Goal: Transaction & Acquisition: Purchase product/service

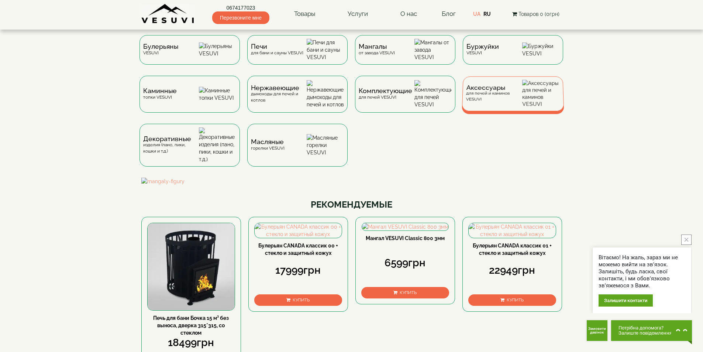
click at [496, 109] on div "Аксессуары для печей и каминов VESUVI" at bounding box center [513, 93] width 102 height 35
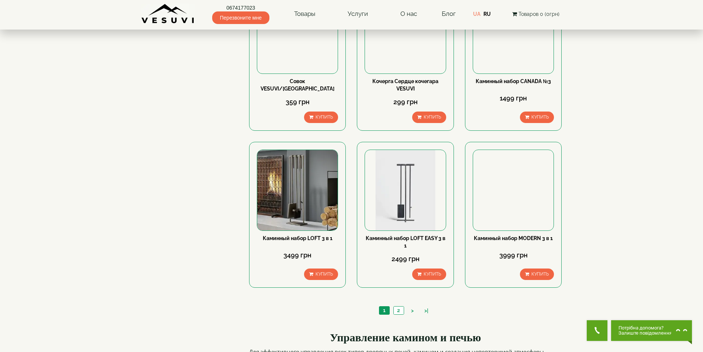
scroll to position [739, 0]
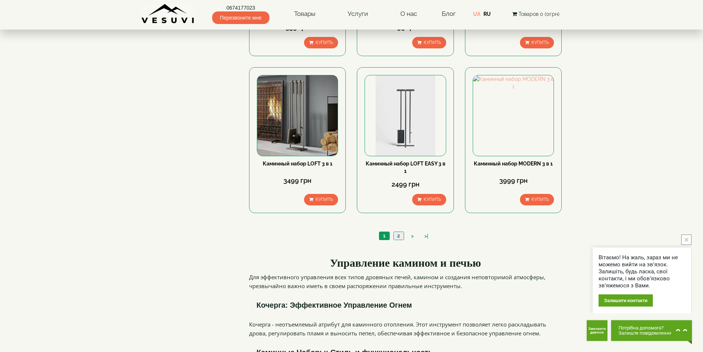
click at [401, 232] on link "2" at bounding box center [399, 236] width 10 height 8
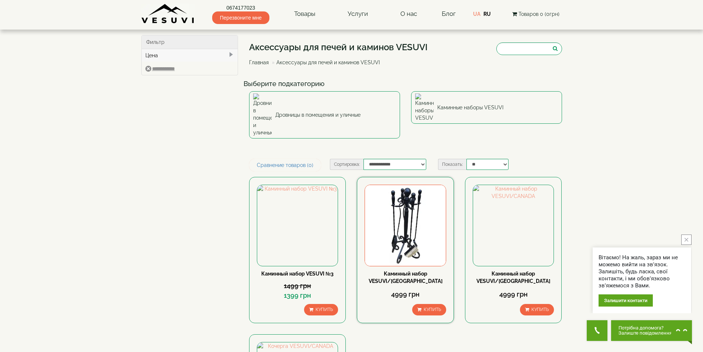
click at [406, 199] on img at bounding box center [405, 225] width 81 height 81
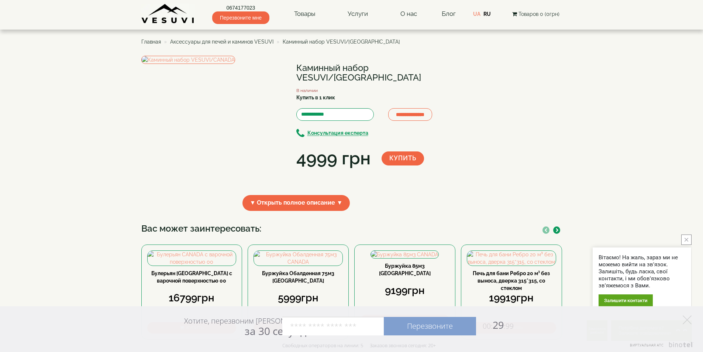
click at [78, 218] on body "Магазин Булерьяны VESUVI Мангалы от завода VESUVI Печи для бани и сауны VESUVI …" at bounding box center [351, 341] width 703 height 683
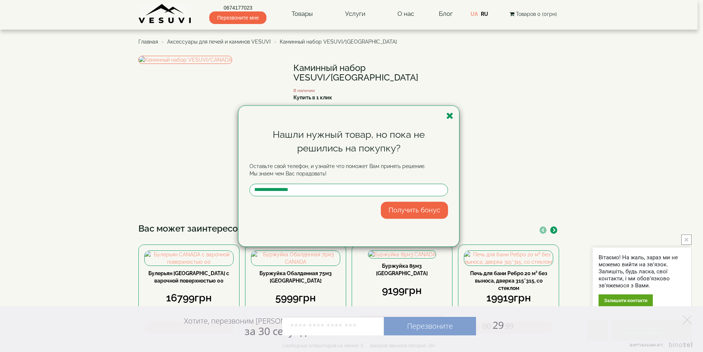
click at [59, 175] on div "Нашли нужный товар, но пока не решились на покупку? Оставьте свой телефон, и уз…" at bounding box center [351, 176] width 703 height 352
click at [452, 117] on icon "button" at bounding box center [449, 115] width 7 height 9
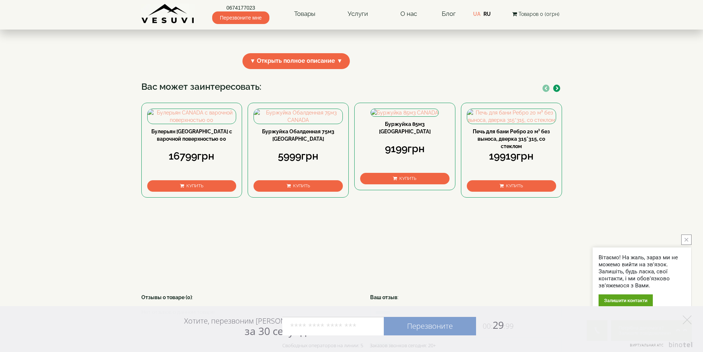
scroll to position [185, 0]
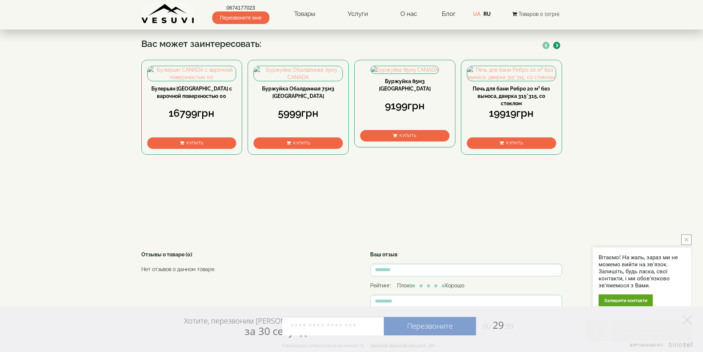
click at [38, 183] on body "0674177023 Перезвоните мне Товары Булерьяны VESUVI Мангалы от завода VESUVI Печ…" at bounding box center [351, 156] width 703 height 683
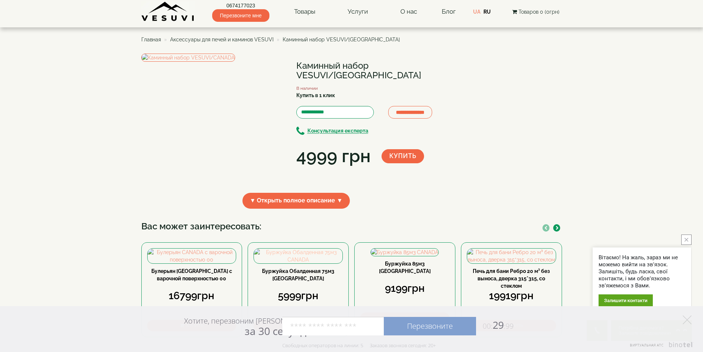
scroll to position [0, 0]
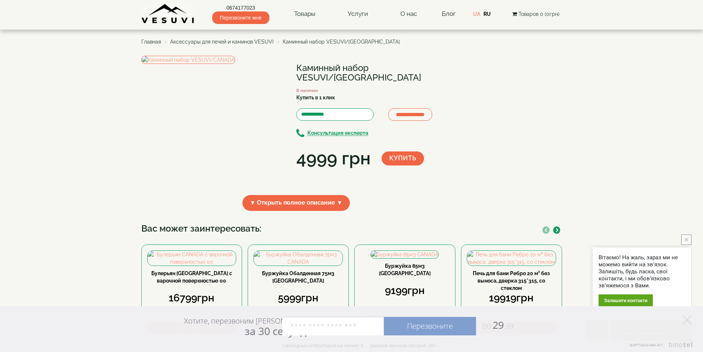
click at [109, 211] on body "Магазин Булерьяны VESUVI Мангалы от завода VESUVI Печи для бани и сауны VESUVI …" at bounding box center [351, 341] width 703 height 683
click at [300, 41] on span "Каминный набор VESUVI/[GEOGRAPHIC_DATA]" at bounding box center [341, 42] width 117 height 6
click at [280, 211] on span "▼ Открыть полное описание ▼" at bounding box center [297, 203] width 108 height 16
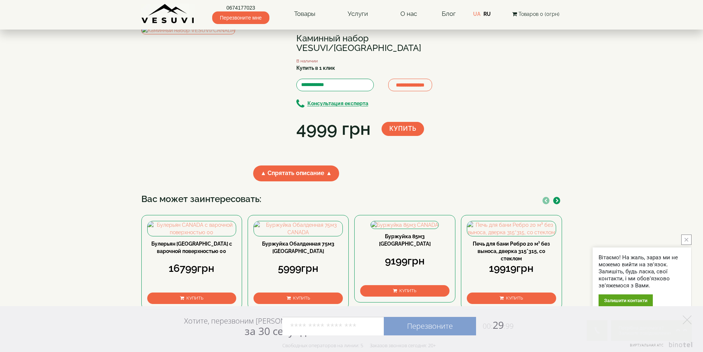
scroll to position [27, 0]
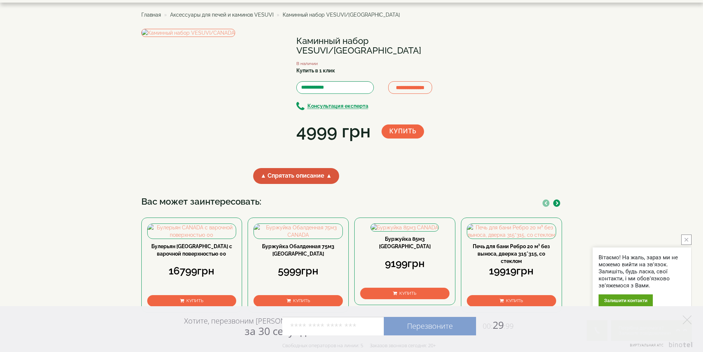
click at [295, 184] on span "▲ Спрятать описание ▲" at bounding box center [296, 176] width 86 height 16
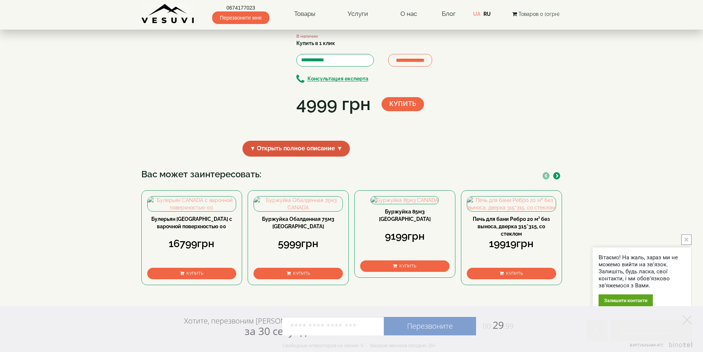
scroll to position [55, 0]
click at [285, 156] on span "▼ Открыть полное описание ▼" at bounding box center [297, 148] width 108 height 16
click at [284, 156] on span "▲ Спрятать описание ▲" at bounding box center [296, 148] width 86 height 16
click at [495, 162] on div "**********" at bounding box center [351, 81] width 421 height 161
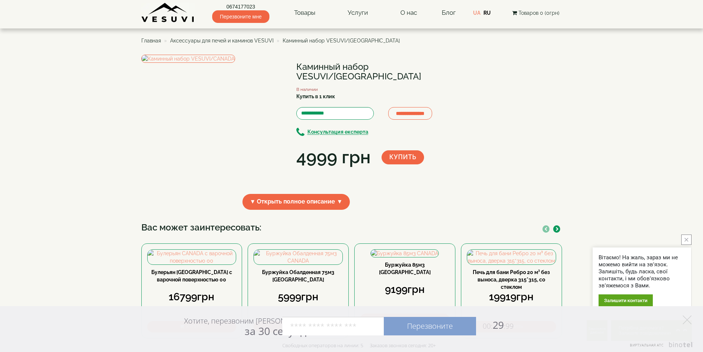
scroll to position [0, 0]
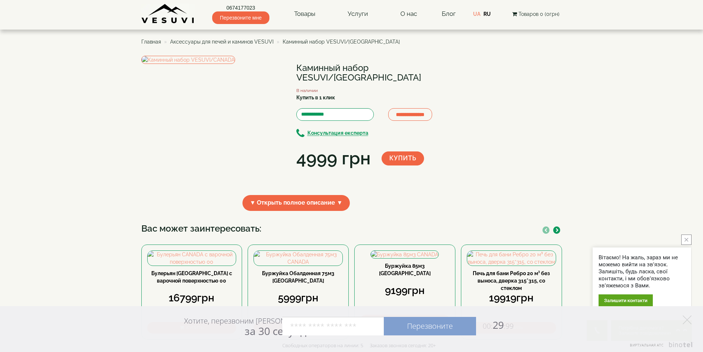
drag, startPoint x: 30, startPoint y: 240, endPoint x: 38, endPoint y: 239, distance: 8.1
click at [30, 240] on body "Магазин Булерьяны VESUVI Мангалы от завода VESUVI Печи для бани и сауны VESUVI …" at bounding box center [351, 341] width 703 height 683
click at [234, 44] on span "Аксессуары для печей и каминов VESUVI" at bounding box center [221, 42] width 103 height 6
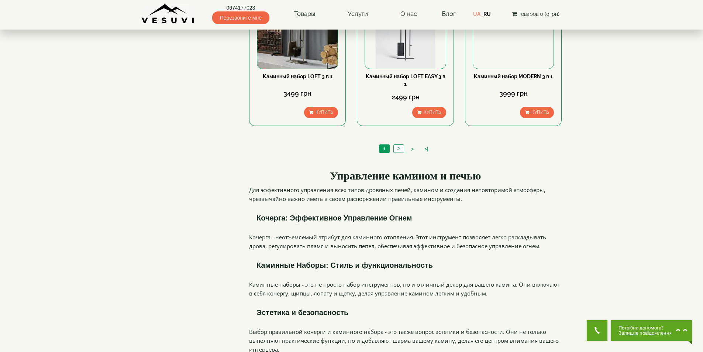
scroll to position [812, 0]
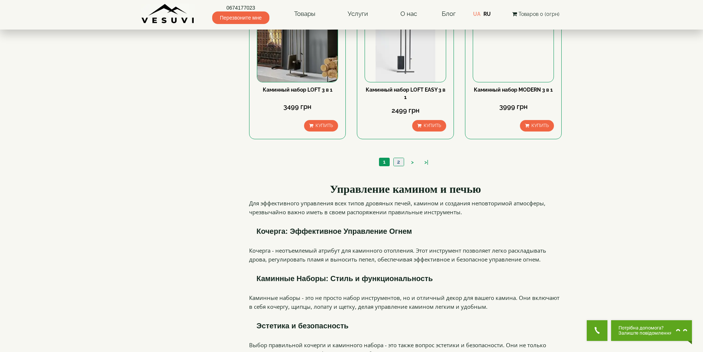
click at [398, 158] on link "2" at bounding box center [399, 162] width 10 height 8
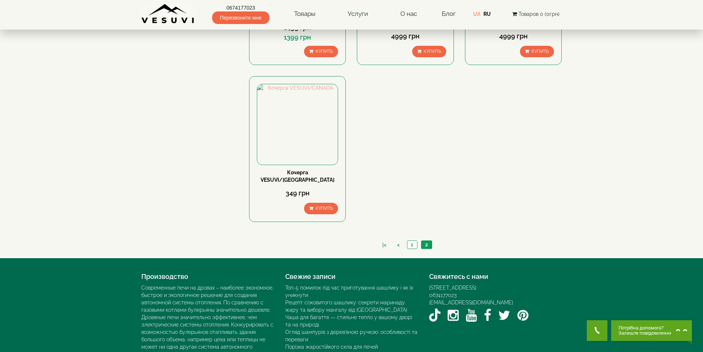
scroll to position [258, 0]
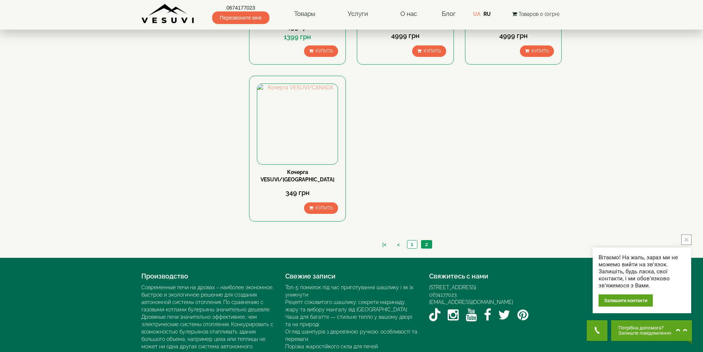
click at [41, 137] on body "0674177023 Перезвоните мне Товары Булерьяны VESUVI Мангалы от завода VESUVI Печ…" at bounding box center [351, 64] width 703 height 644
